Goal: Ask a question

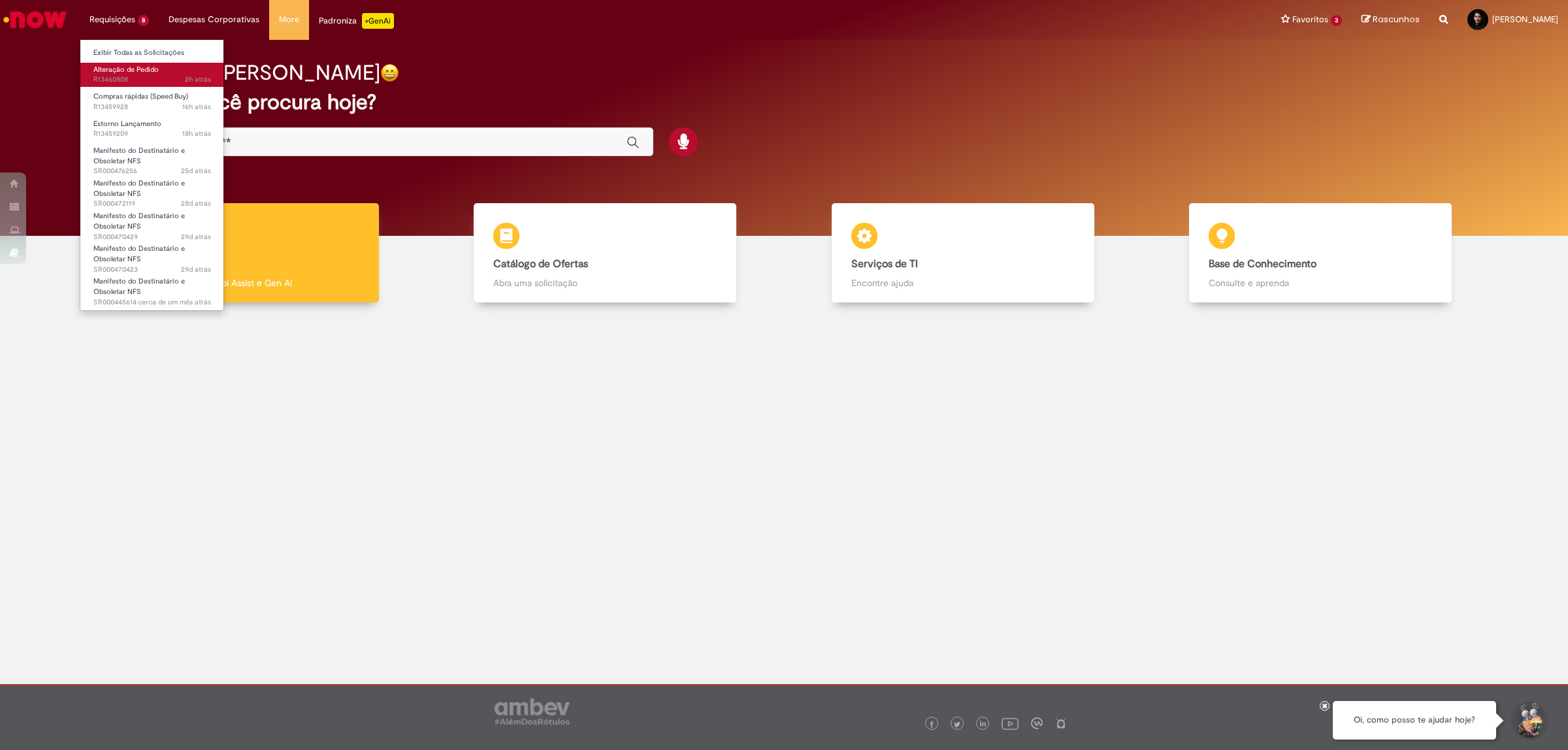
click at [123, 70] on span "Alteração de Pedido" at bounding box center [126, 70] width 66 height 10
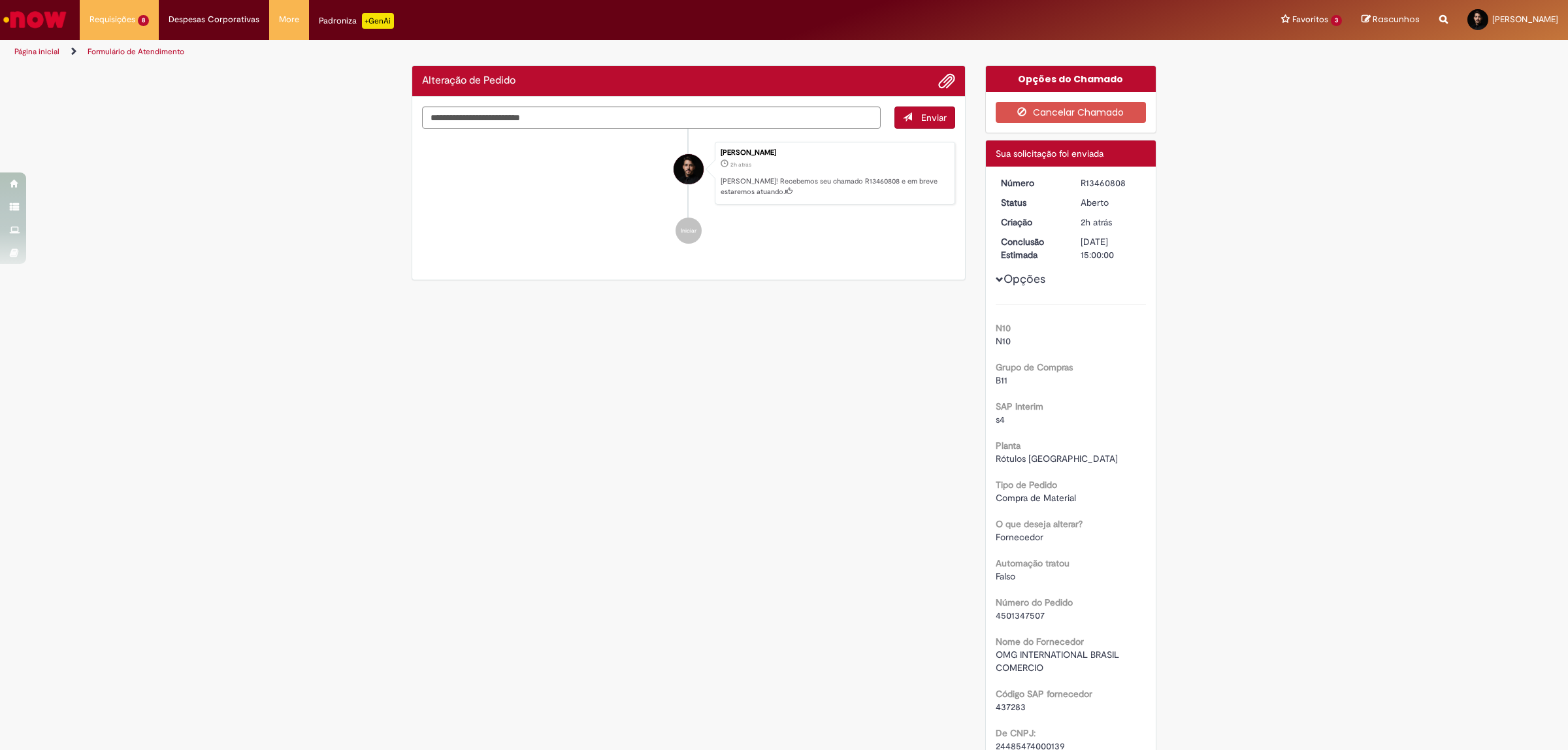
click at [726, 479] on div "Verificar Código de Barras Alteração de Pedido Enviar [PERSON_NAME] 2h atrás 2 …" at bounding box center [783, 653] width 764 height 1175
click at [1091, 190] on div "R13460808" at bounding box center [1111, 183] width 61 height 13
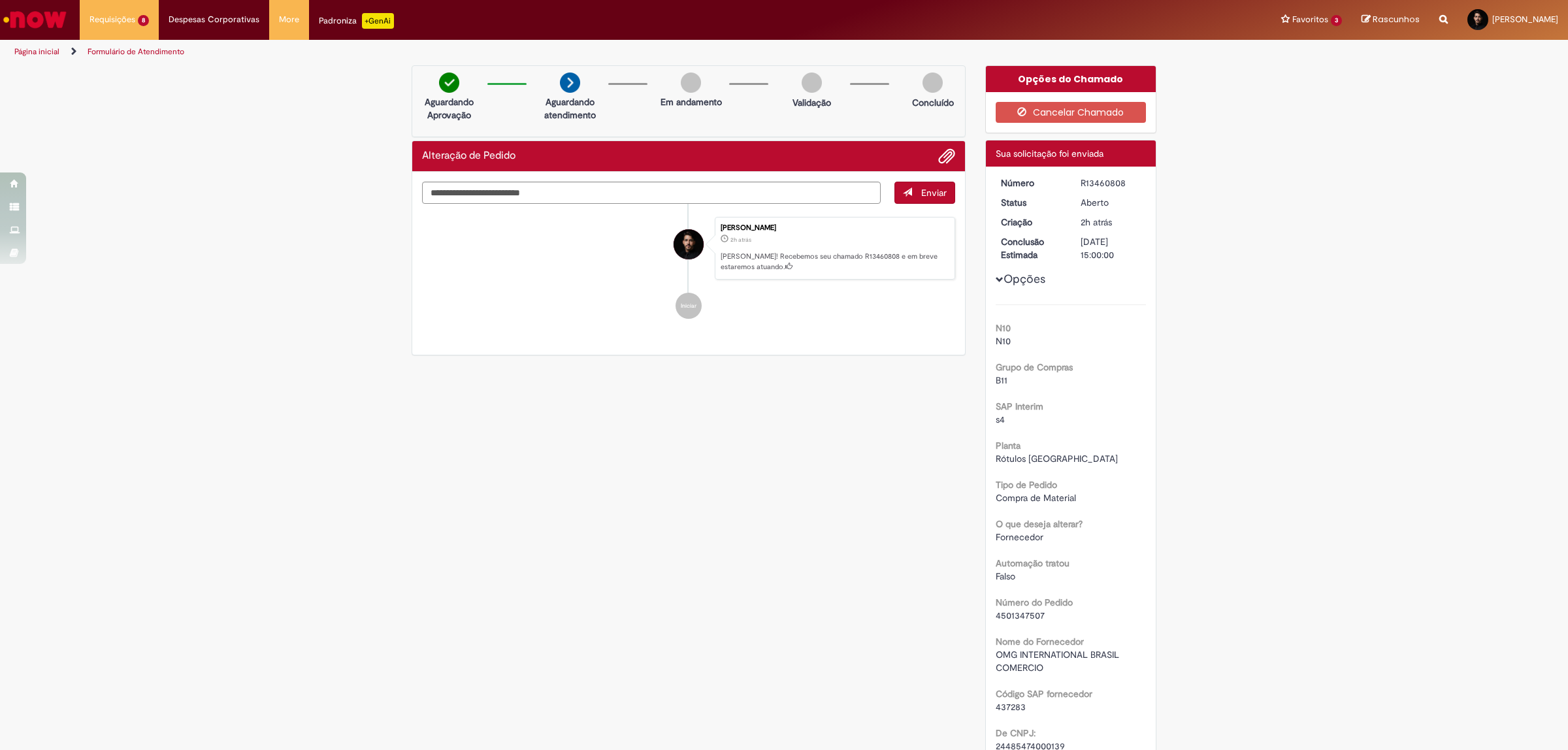
click at [1096, 181] on div "R13460808" at bounding box center [1111, 183] width 61 height 13
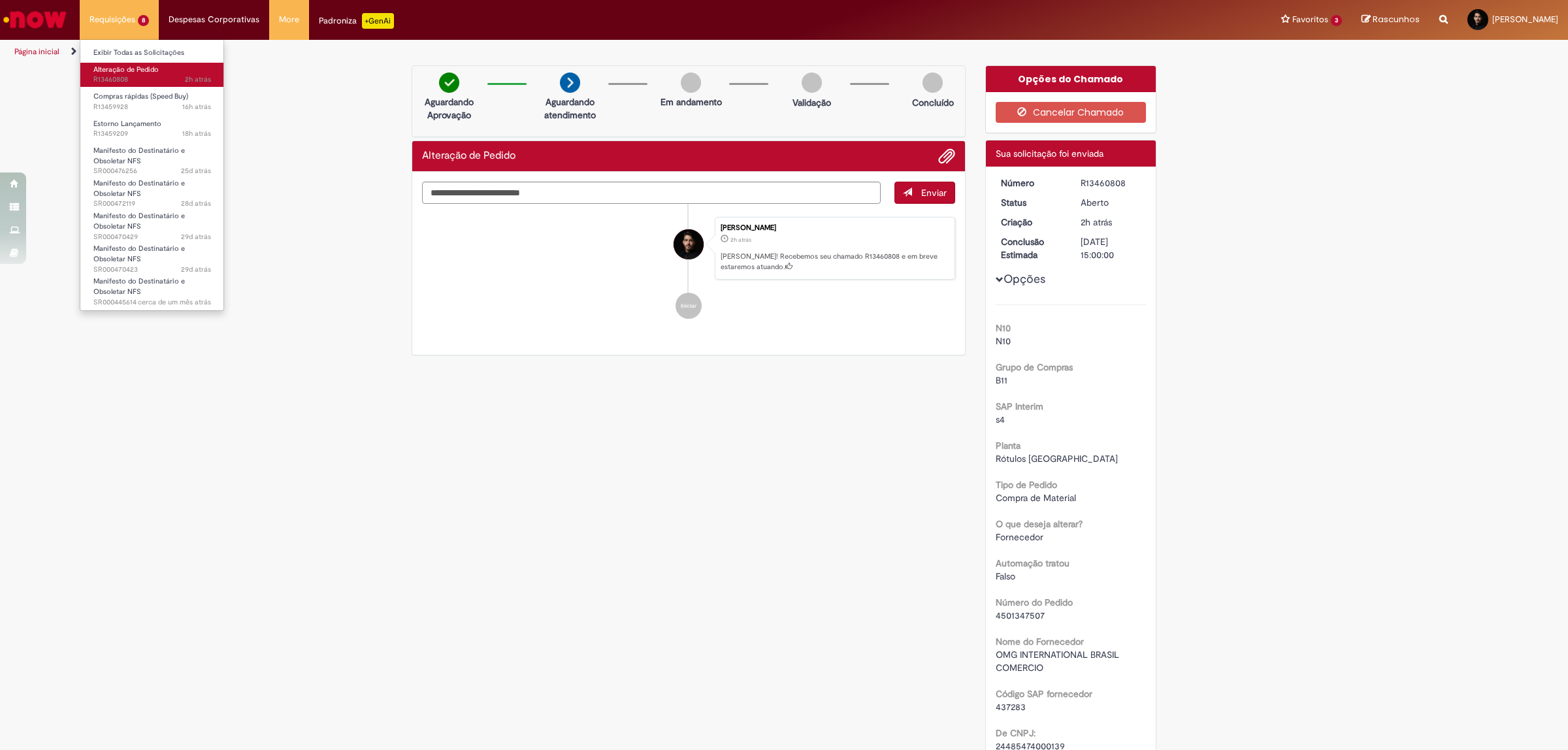
click at [141, 64] on link "Alteração de Pedido 2h atrás 2 horas atrás R13460808" at bounding box center [152, 75] width 144 height 24
click at [137, 129] on span "18h atrás 18 horas atrás R13459209" at bounding box center [152, 134] width 117 height 11
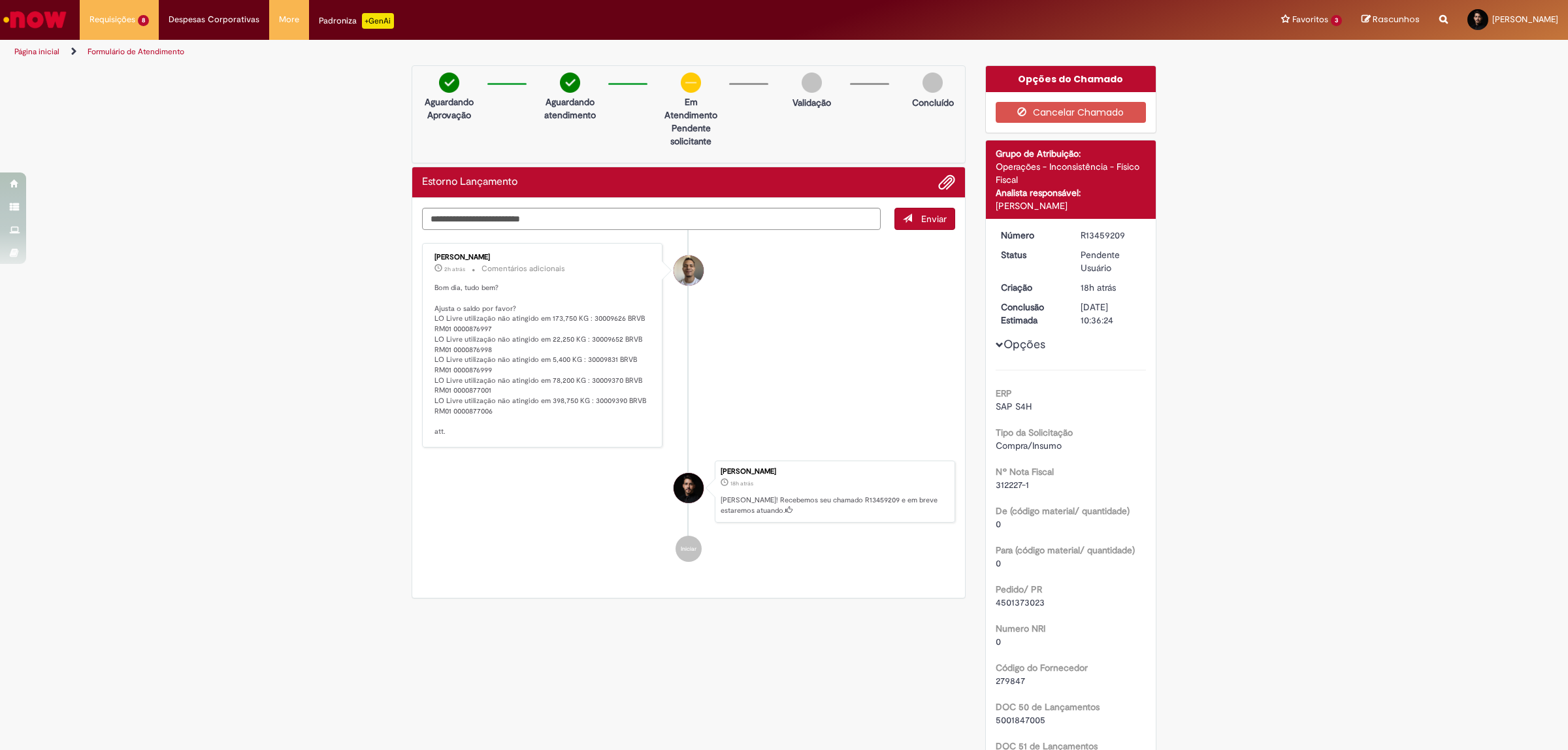
click at [541, 121] on p "Aguardando atendimento" at bounding box center [570, 108] width 64 height 26
click at [472, 226] on textarea "Digite sua mensagem aqui..." at bounding box center [652, 219] width 459 height 23
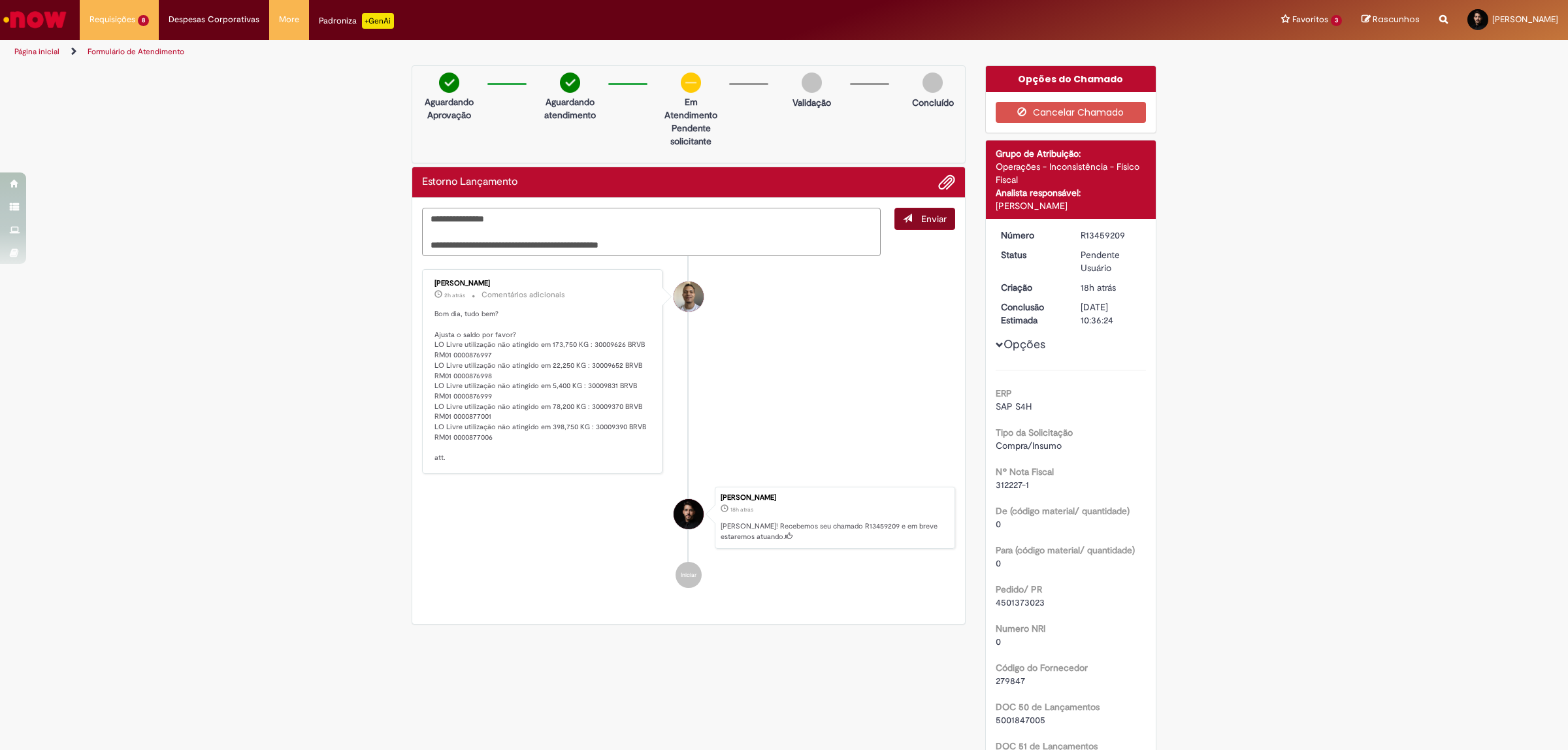
type textarea "**********"
click at [921, 218] on span "Enviar" at bounding box center [934, 219] width 26 height 12
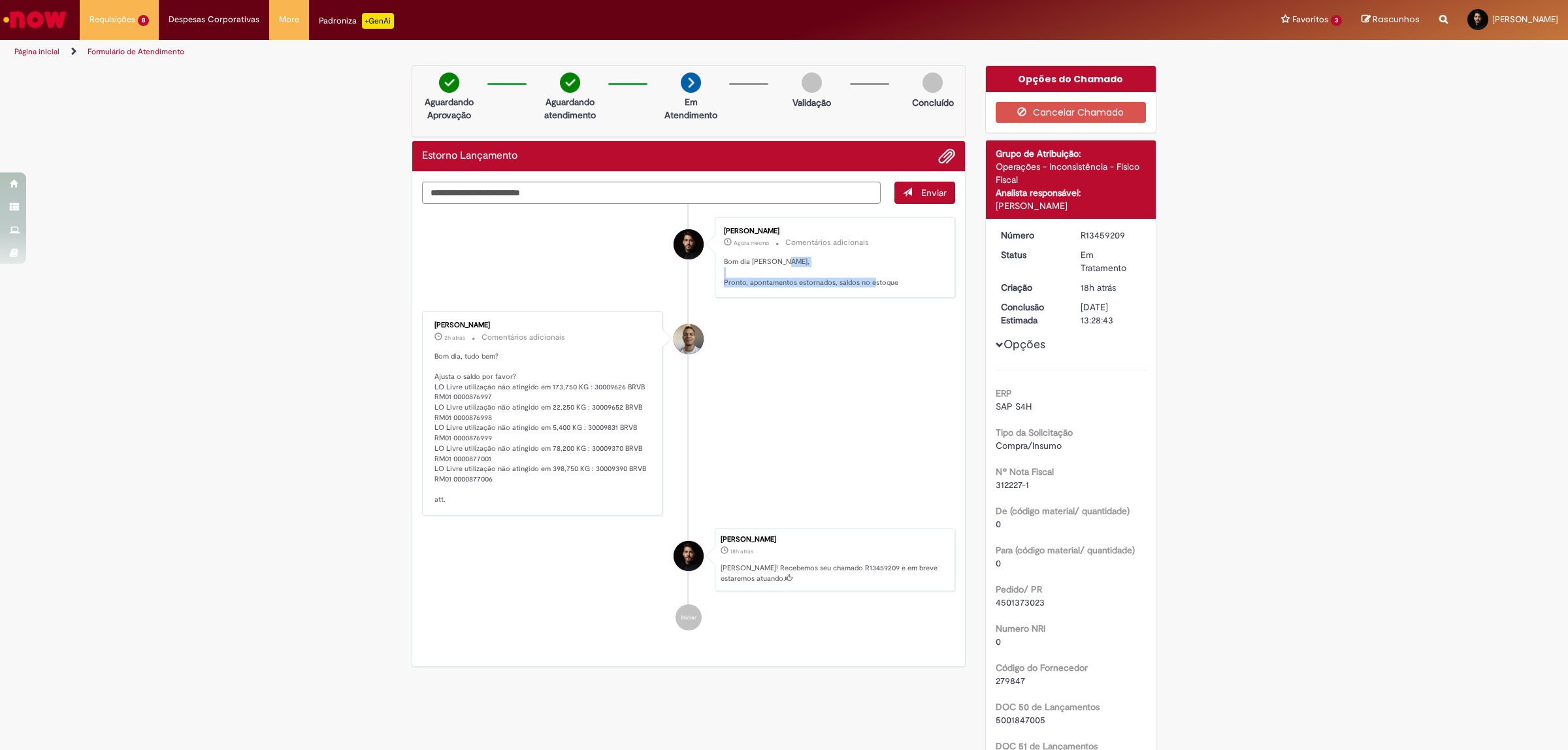
drag, startPoint x: 909, startPoint y: 285, endPoint x: 742, endPoint y: 276, distance: 167.2
click at [742, 276] on p "Bom dia [PERSON_NAME], Pronto, apontamentos estornados, saldos no estoque" at bounding box center [833, 271] width 218 height 31
copy p "Pronto, apontamentos estornados, saldos no estoque"
click at [911, 502] on li "[PERSON_NAME] 2h atrás 2 horas atrás Comentários adicionais Bom dia, tudo bem? …" at bounding box center [689, 413] width 534 height 205
click at [481, 229] on li "[PERSON_NAME] Agora mesmo Agora mesmo Comentários adicionais Bom dia [PERSON_NA…" at bounding box center [689, 257] width 534 height 81
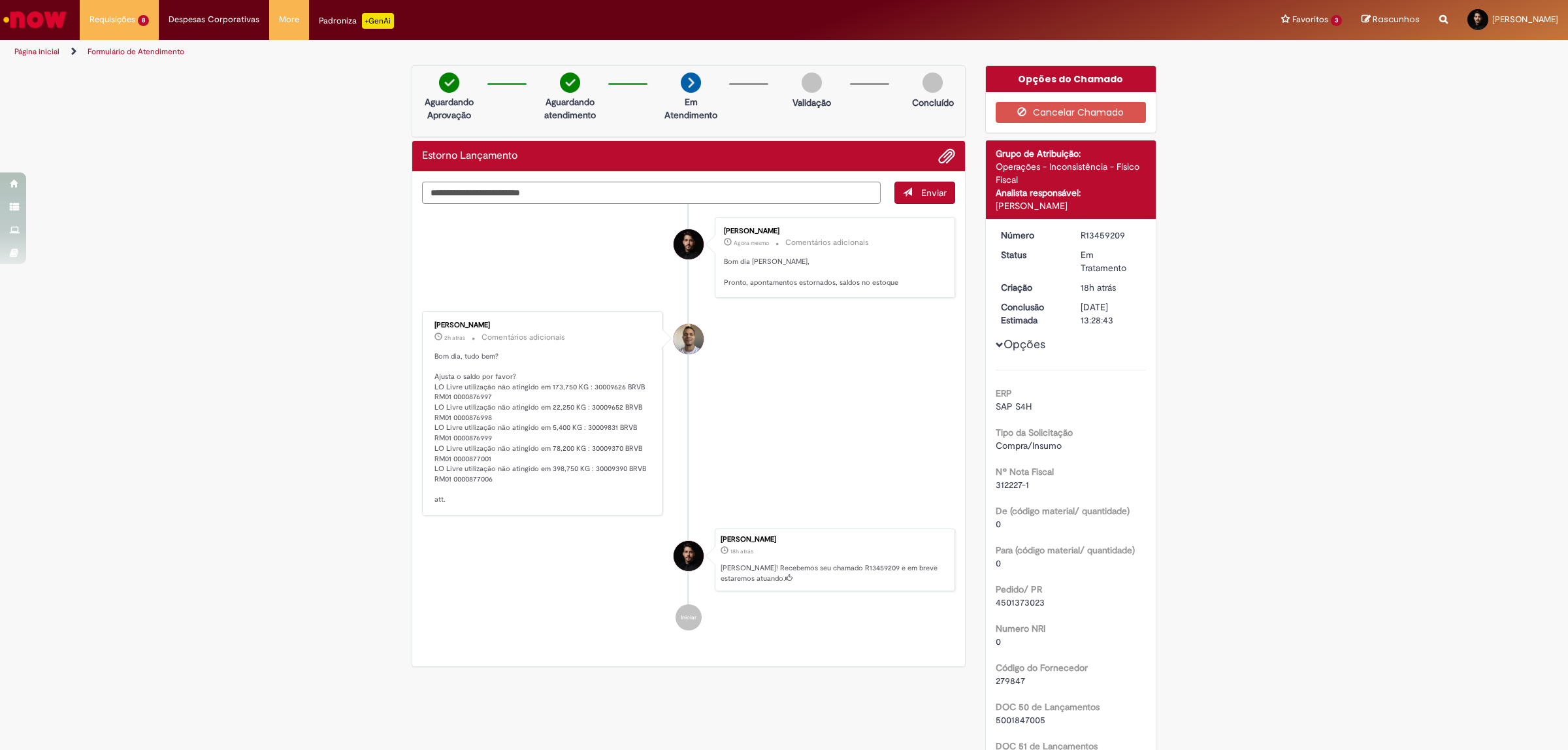
click at [206, 115] on div "Verificar Código de Barras Aguardando Aprovação Aguardando atendimento Em Atend…" at bounding box center [784, 561] width 1568 height 991
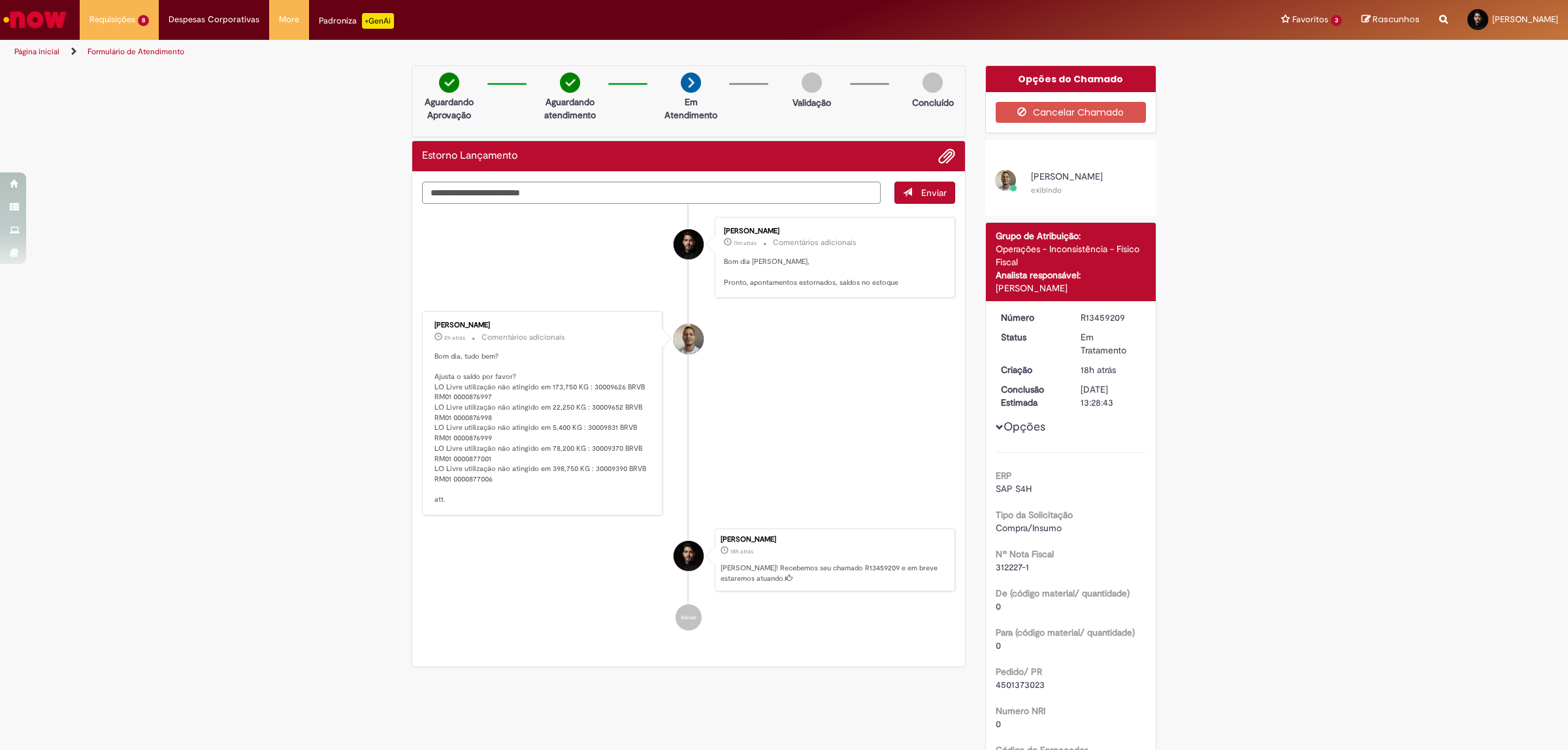
click at [213, 246] on div "Verificar Código de Barras Aguardando Aprovação Aguardando atendimento Em Atend…" at bounding box center [784, 602] width 1568 height 1074
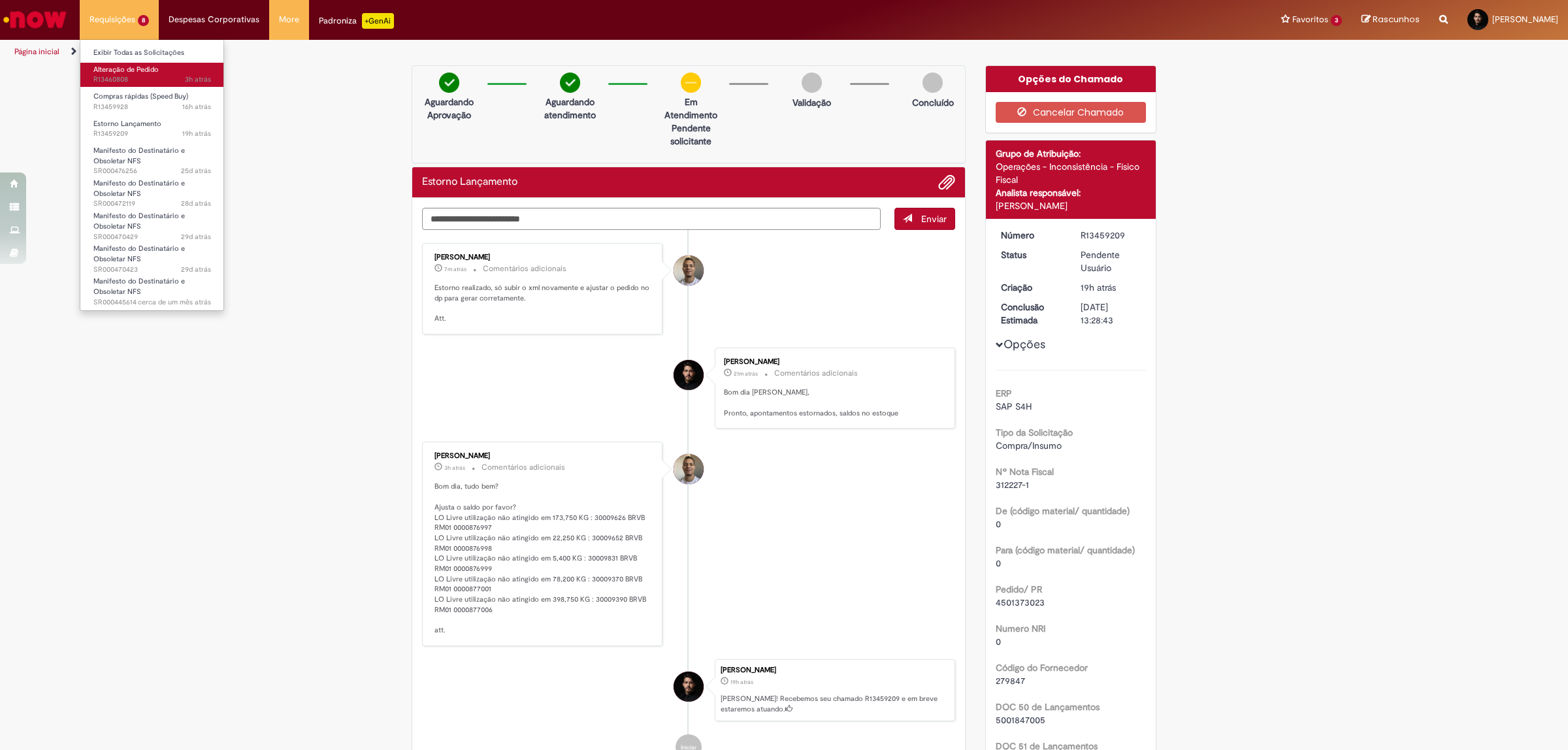
click at [125, 69] on span "Alteração de Pedido" at bounding box center [126, 70] width 66 height 10
click at [121, 102] on span "16h atrás 16 horas atrás R13459928" at bounding box center [152, 107] width 117 height 11
